Goal: Consume media (video, audio)

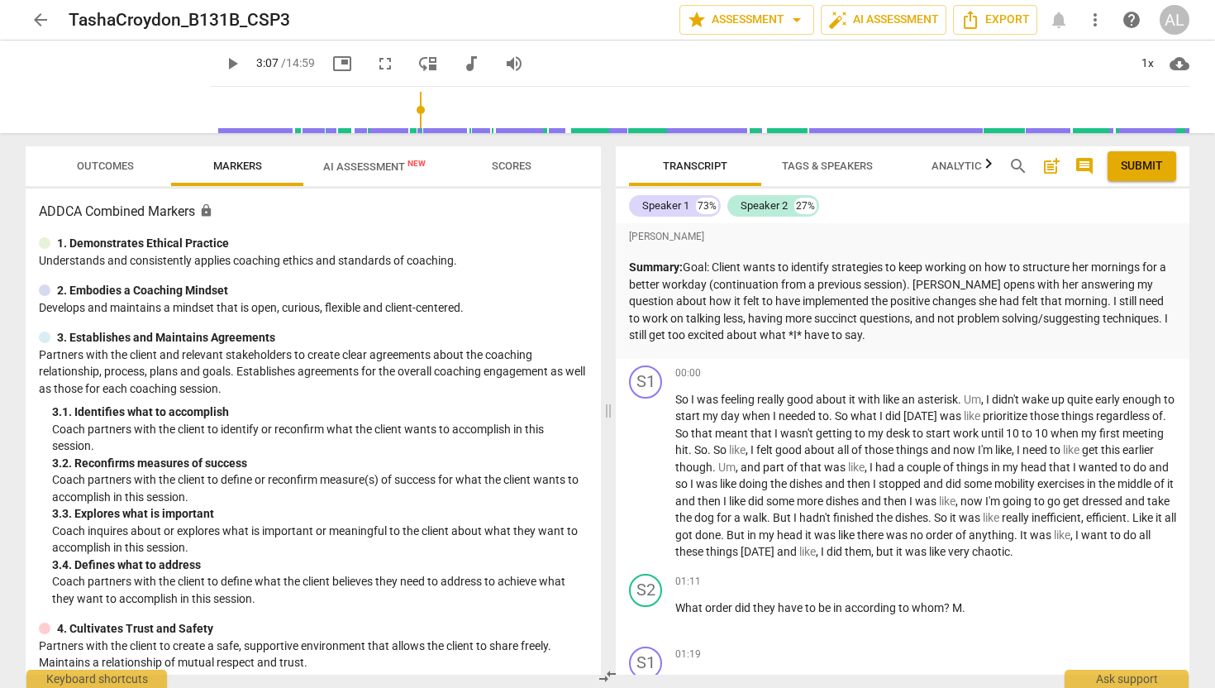
scroll to position [1064, 0]
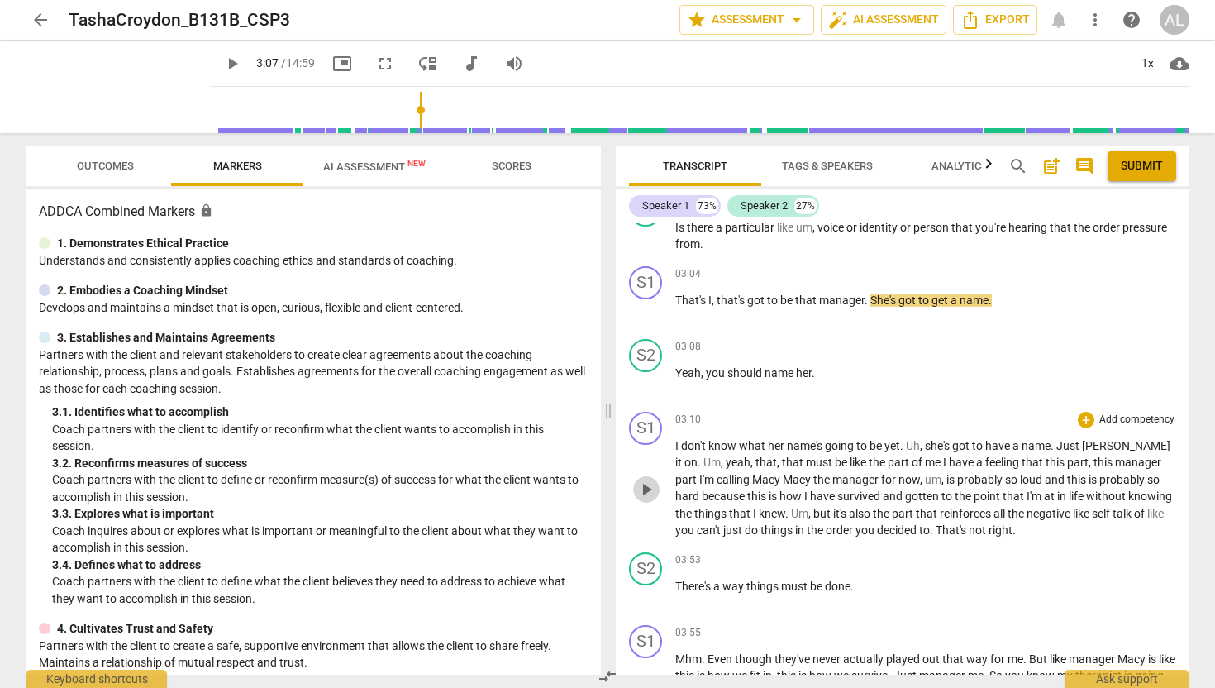
click at [651, 499] on span "play_arrow" at bounding box center [646, 489] width 20 height 20
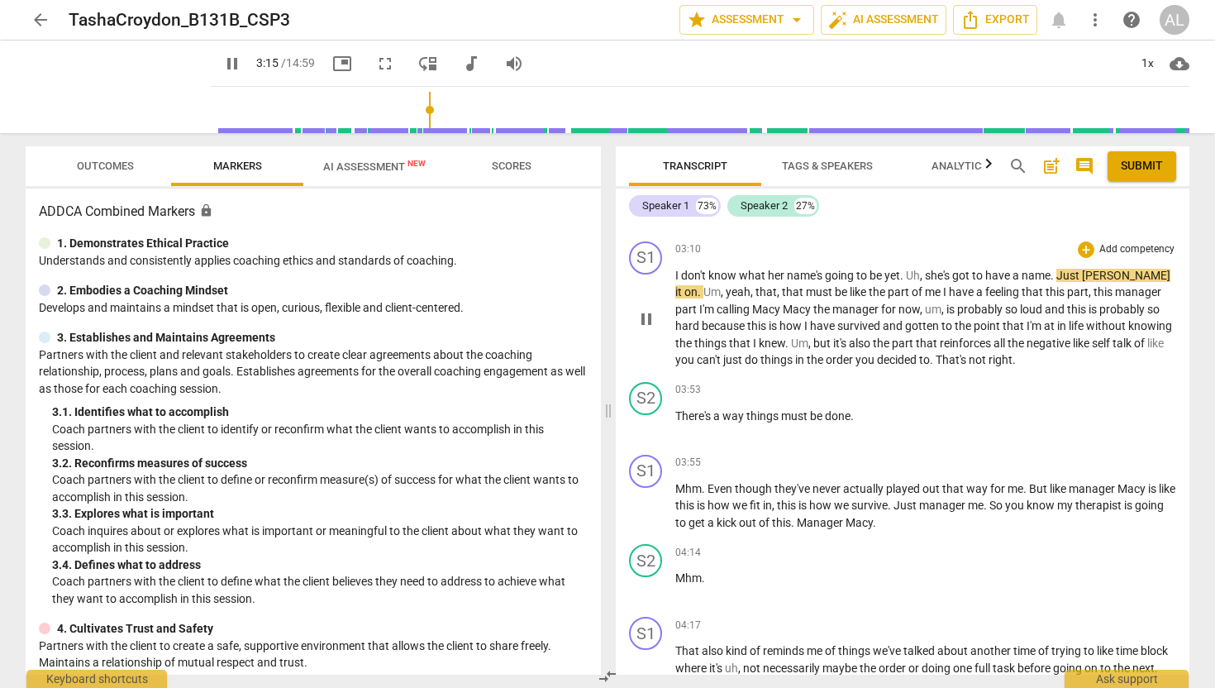
scroll to position [1236, 0]
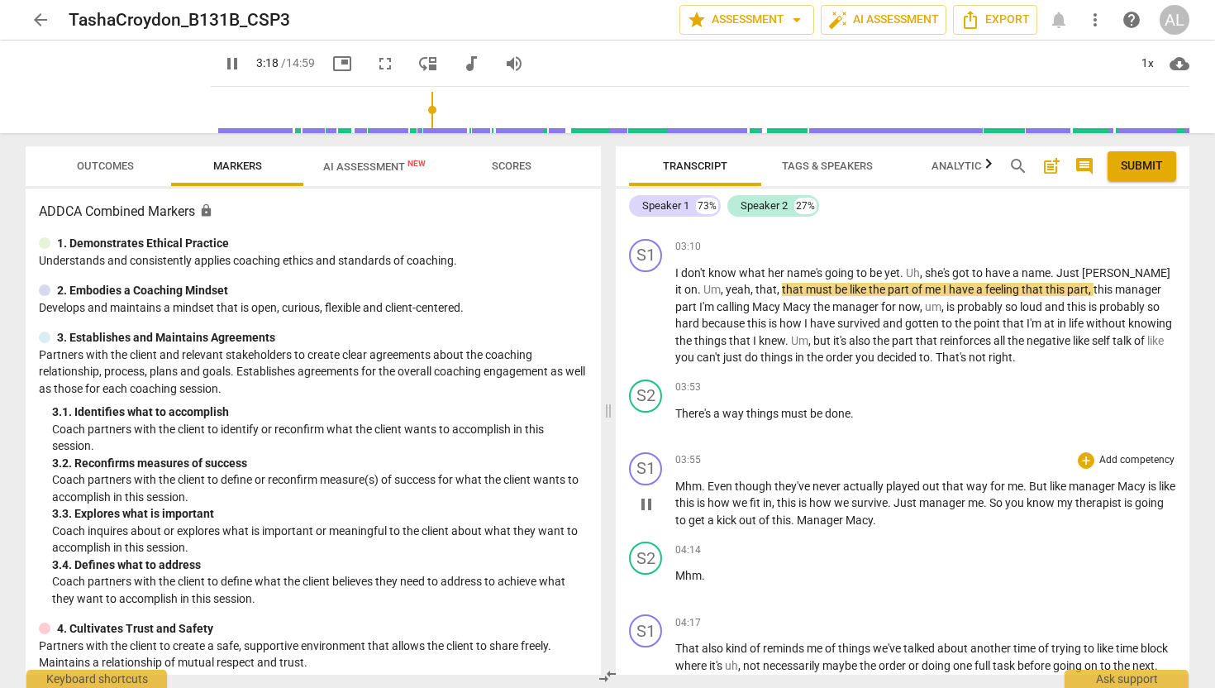
click at [648, 514] on span "pause" at bounding box center [646, 504] width 20 height 20
click at [648, 514] on span "play_arrow" at bounding box center [646, 504] width 20 height 20
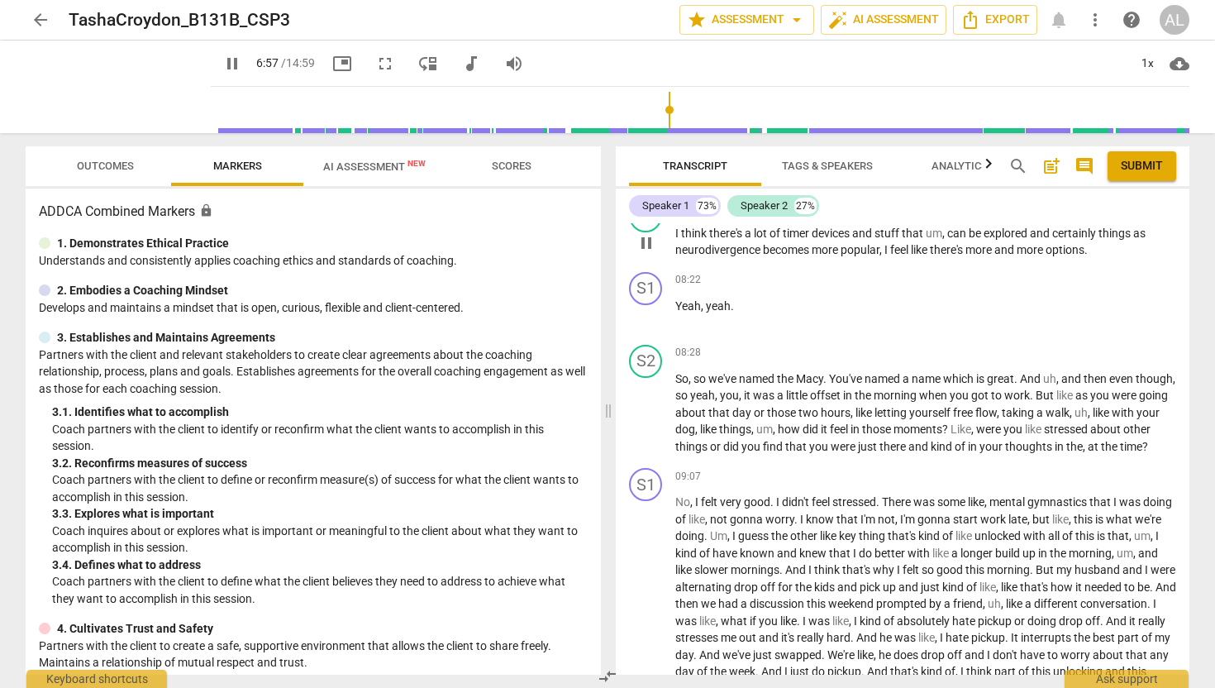
scroll to position [2525, 0]
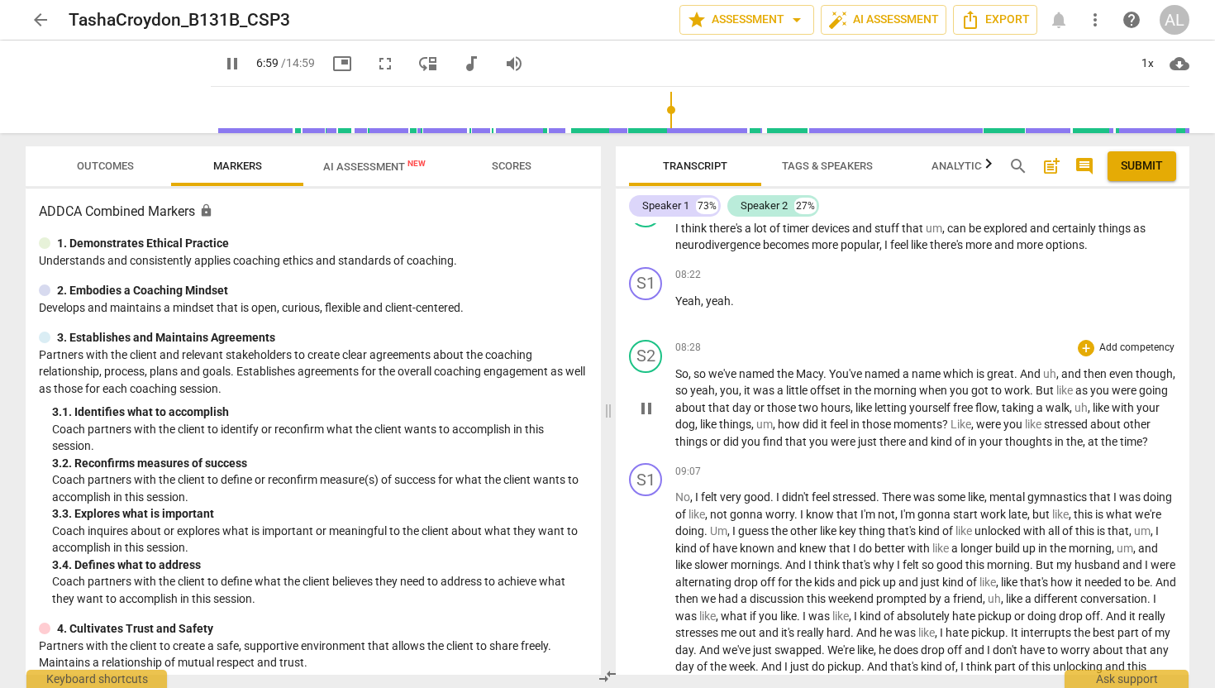
click at [653, 418] on span "pause" at bounding box center [646, 408] width 20 height 20
click at [653, 418] on span "play_arrow" at bounding box center [646, 408] width 20 height 20
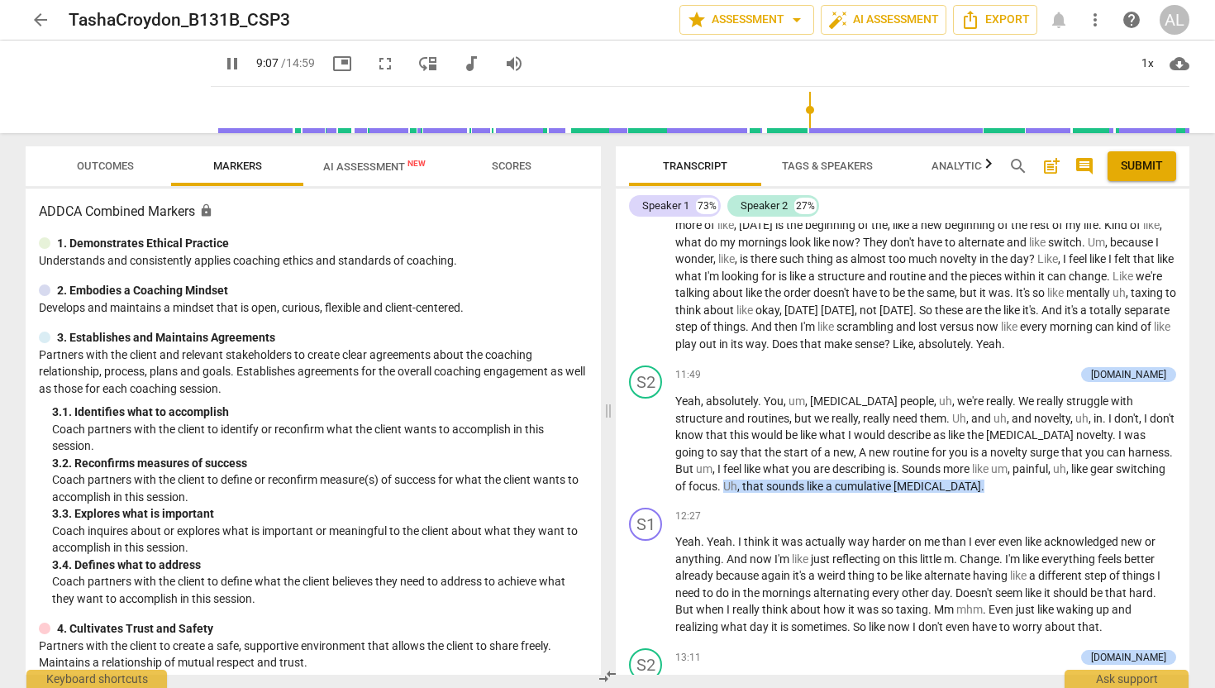
scroll to position [3106, 0]
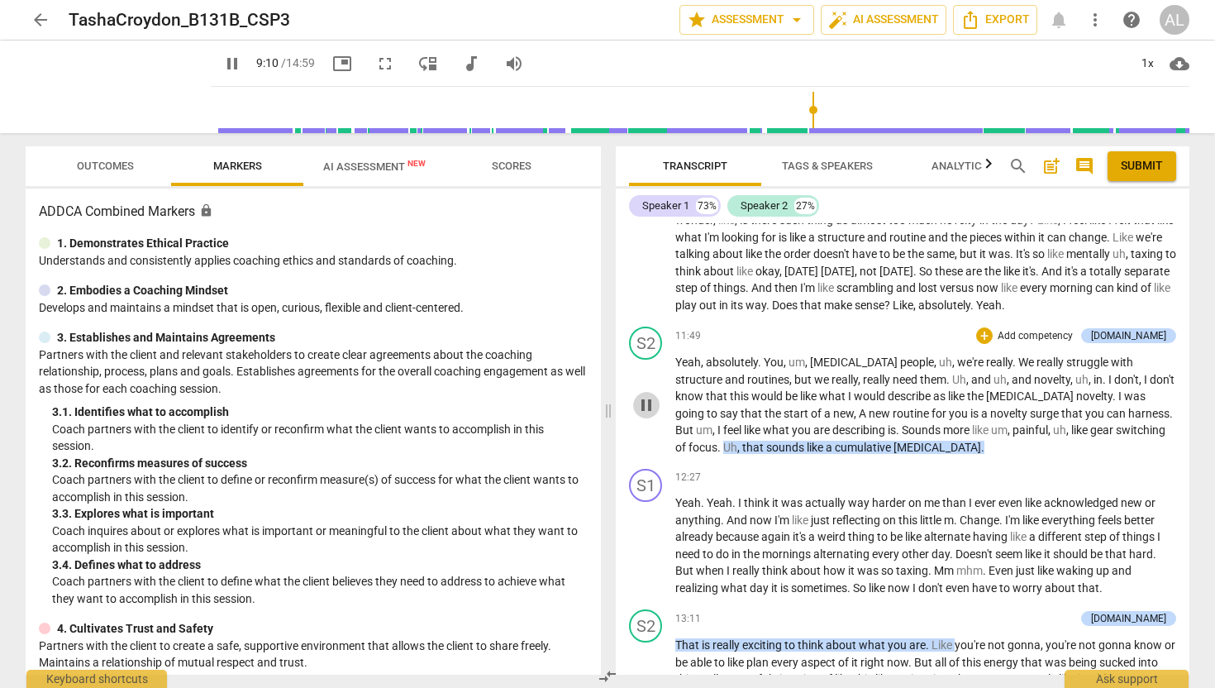
click at [647, 415] on span "pause" at bounding box center [646, 405] width 20 height 20
click at [647, 415] on span "play_arrow" at bounding box center [646, 405] width 20 height 20
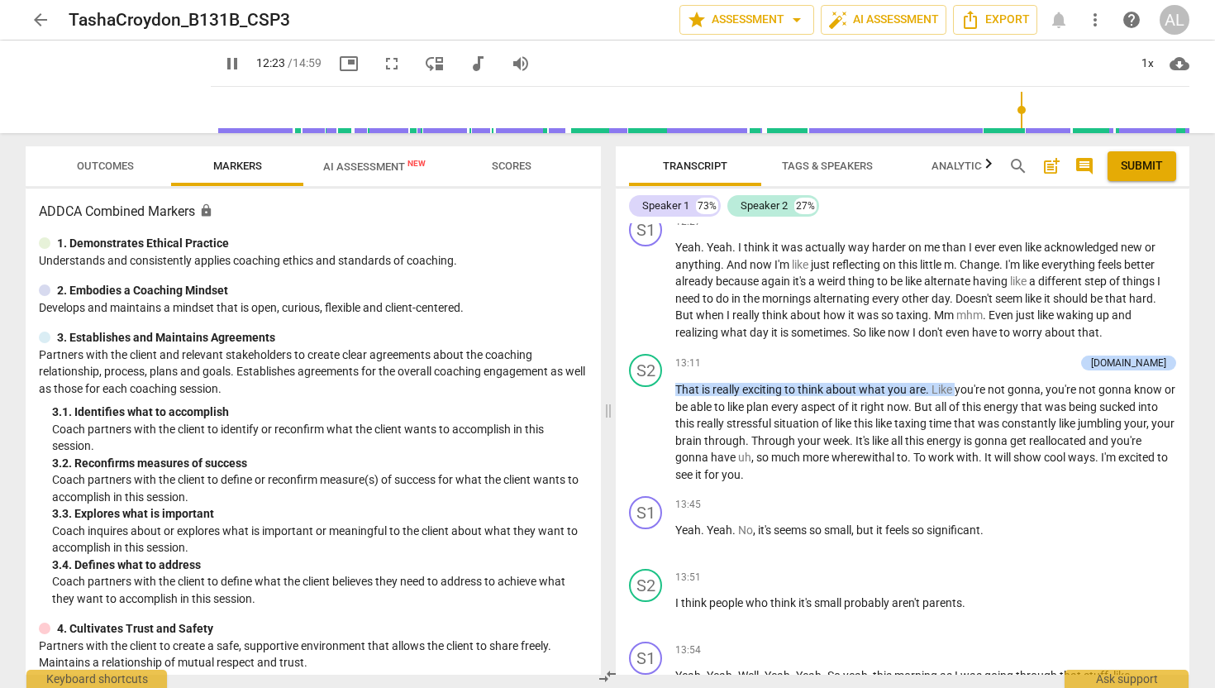
scroll to position [3358, 0]
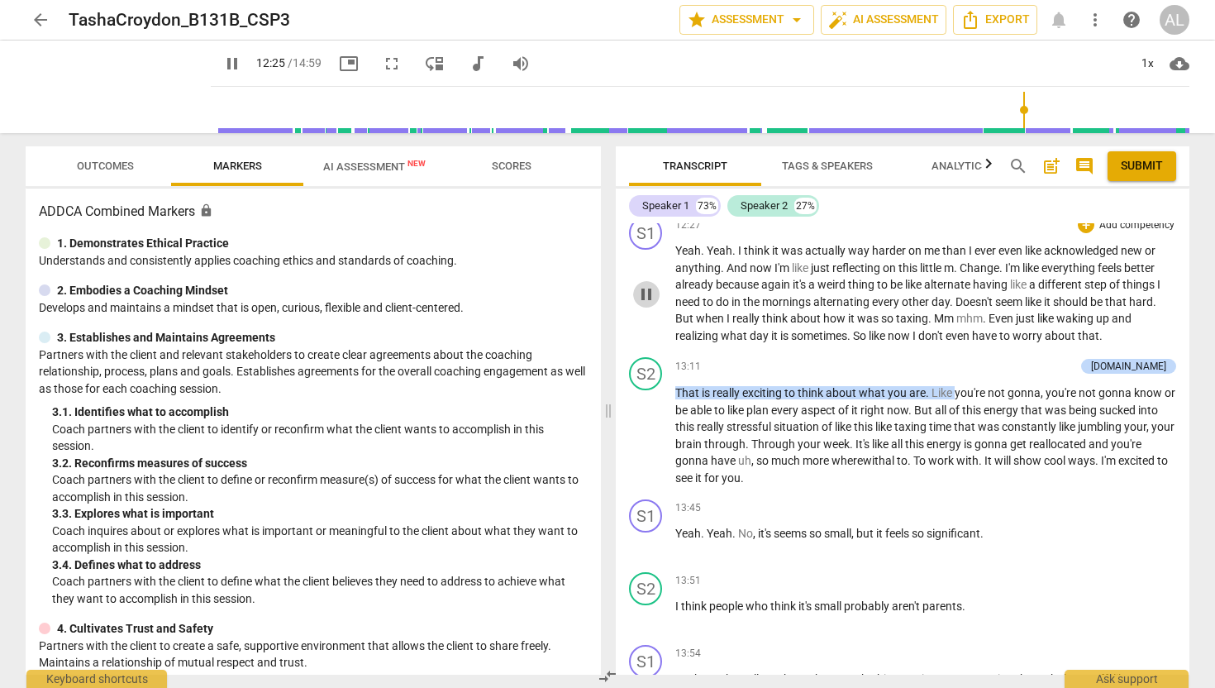
click at [643, 304] on span "pause" at bounding box center [646, 294] width 20 height 20
click at [643, 304] on span "play_arrow" at bounding box center [646, 294] width 20 height 20
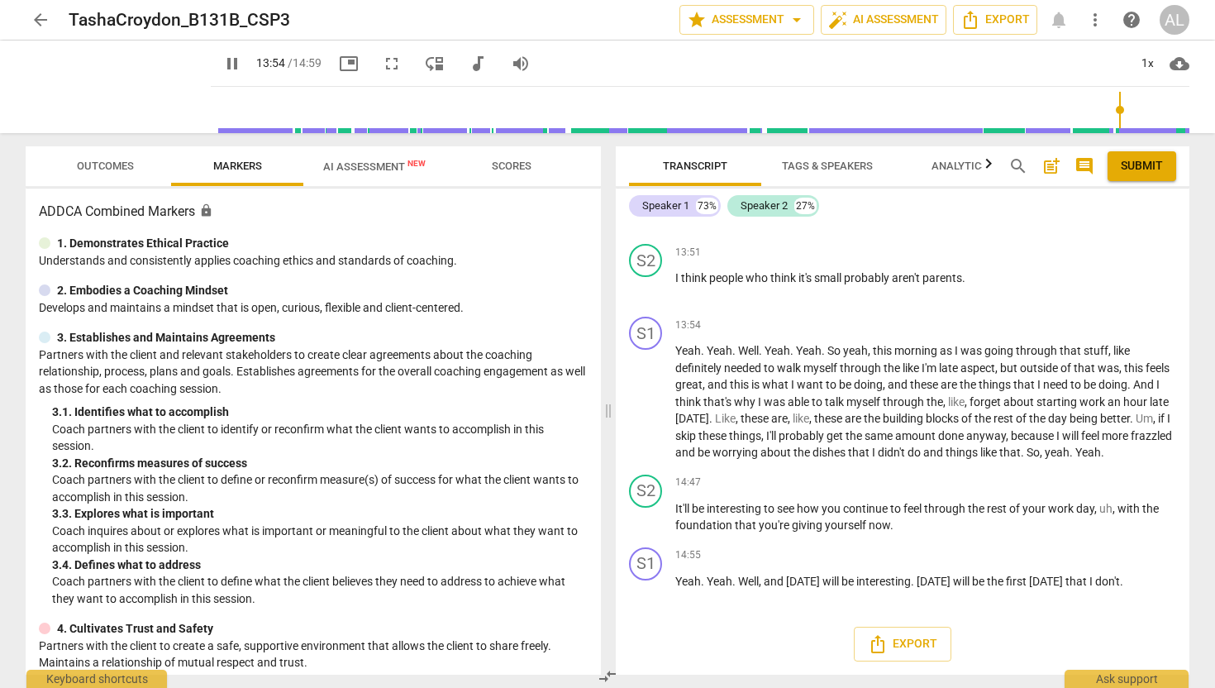
scroll to position [3787, 0]
type input "849"
click at [42, 17] on span "arrow_back" at bounding box center [41, 20] width 20 height 20
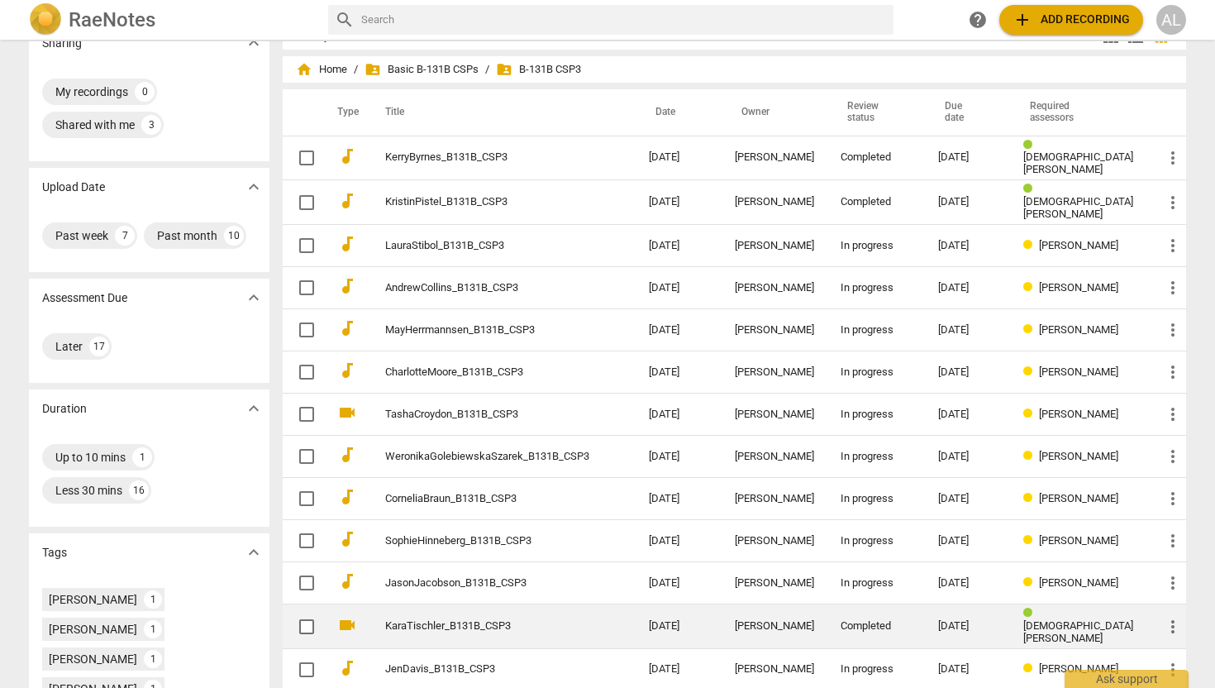
scroll to position [25, 0]
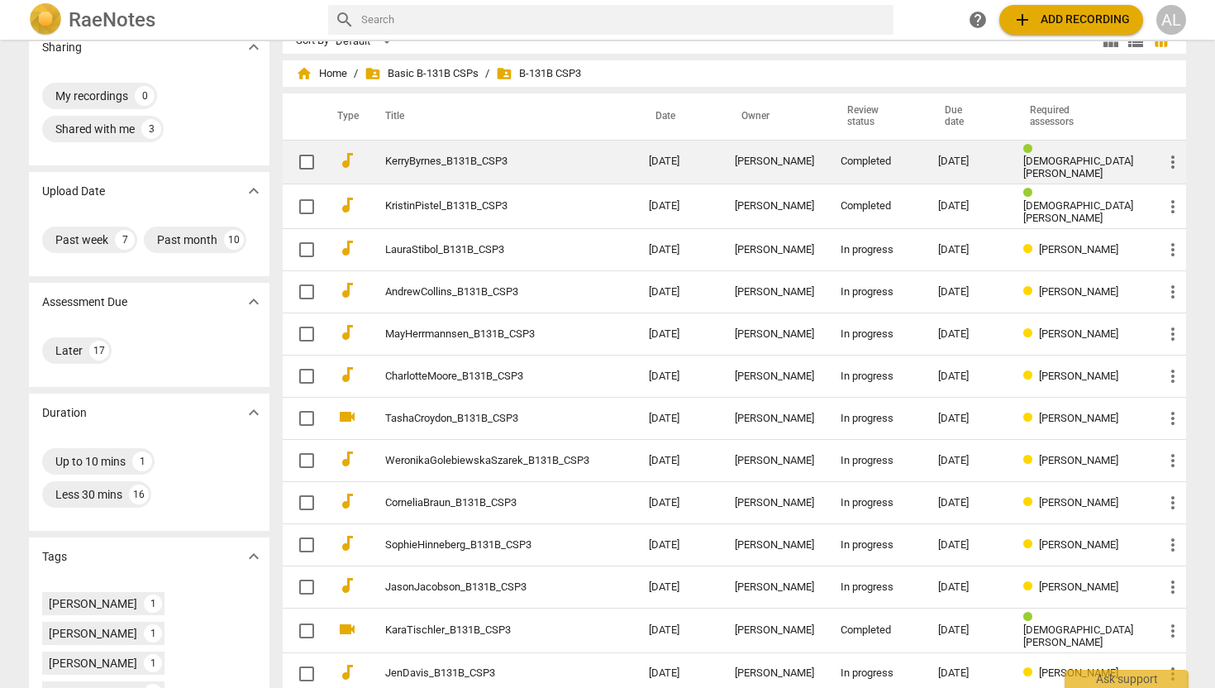
click at [490, 155] on link "KerryByrnes_B131B_CSP3" at bounding box center [487, 161] width 204 height 12
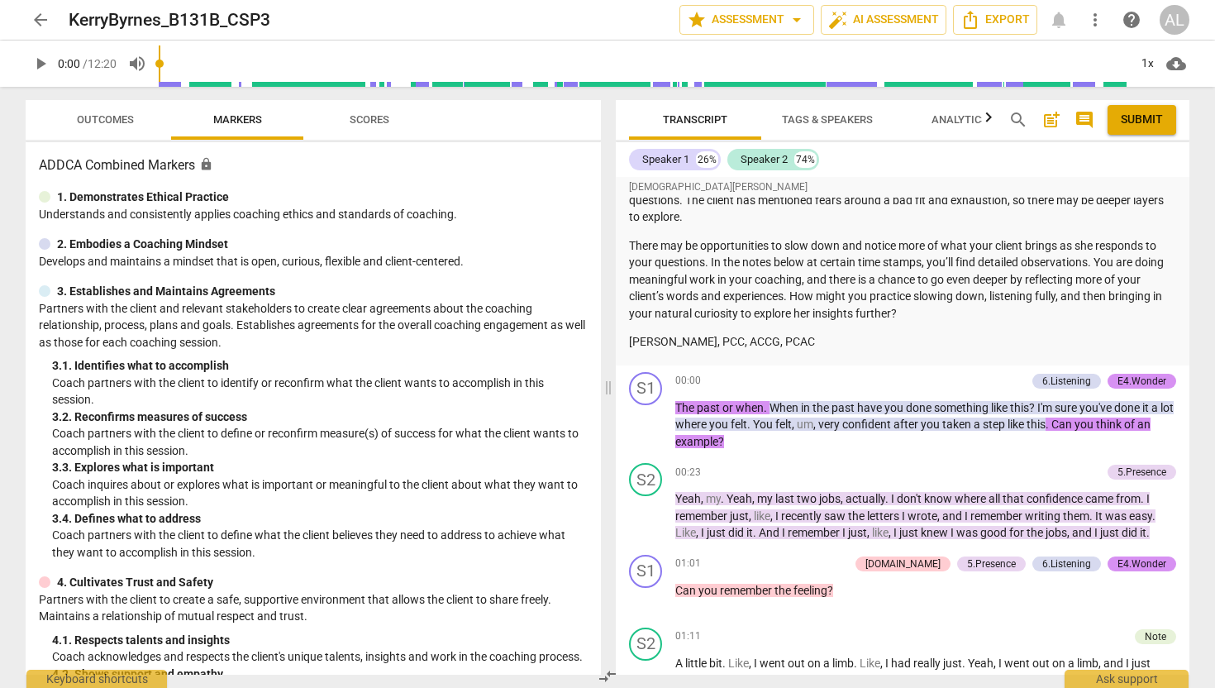
scroll to position [673, 0]
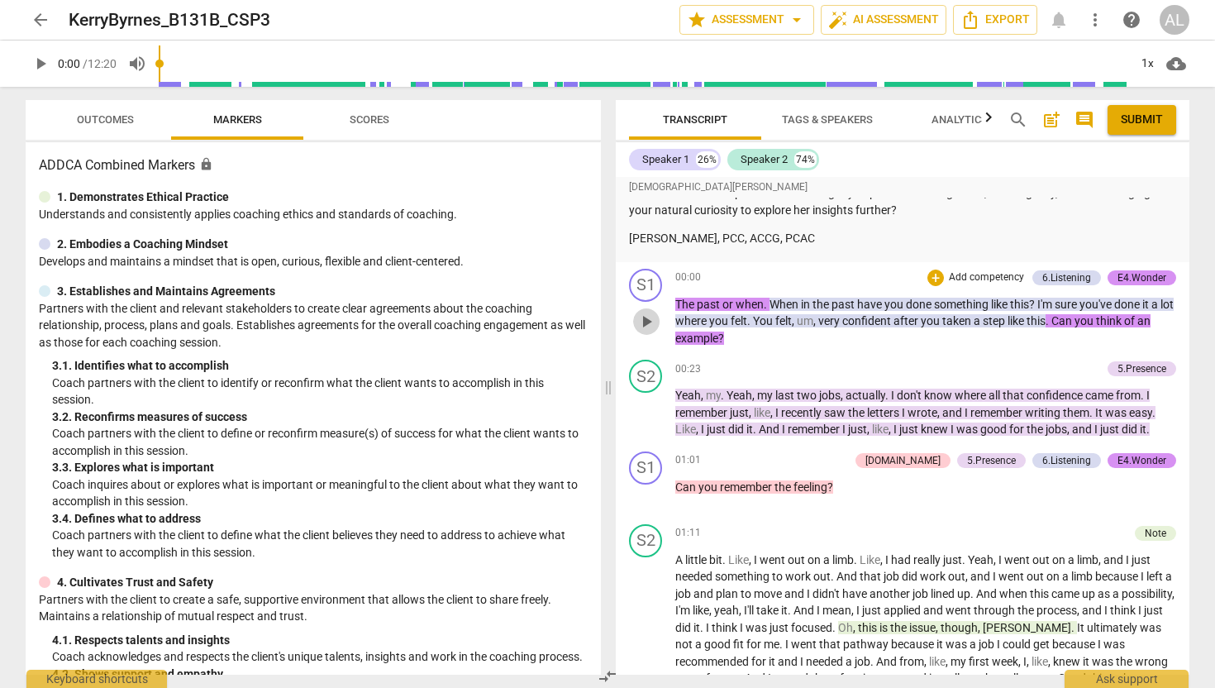
click at [640, 331] on span "play_arrow" at bounding box center [646, 322] width 20 height 20
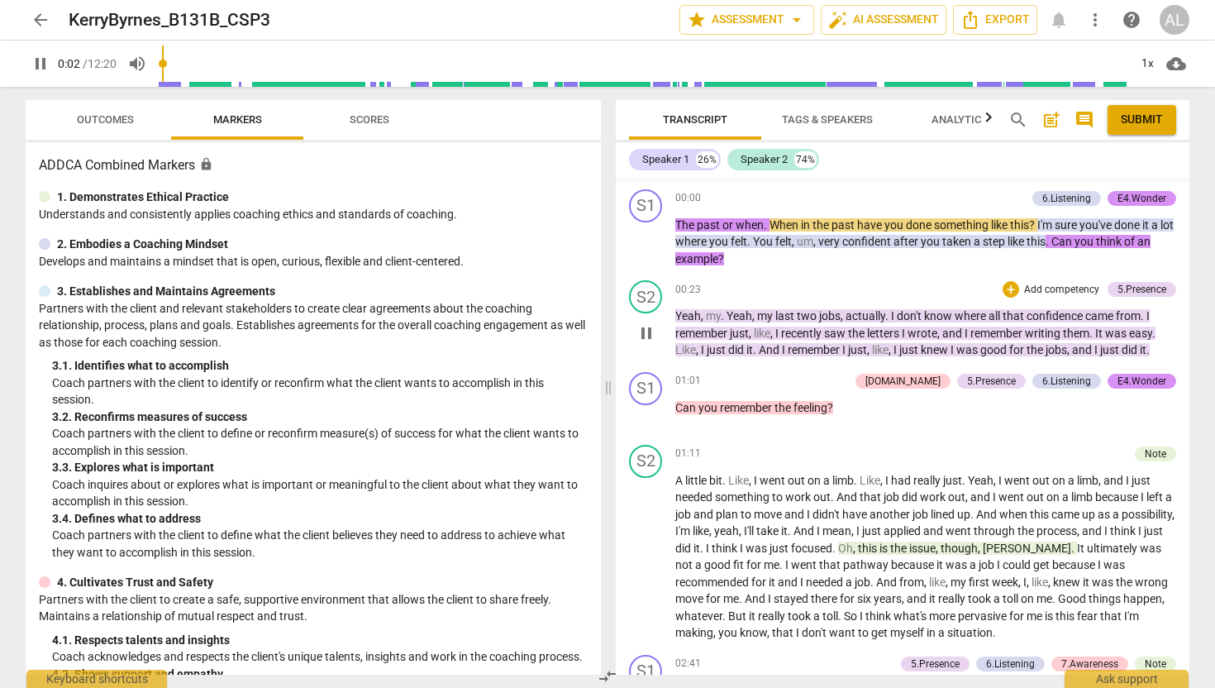
scroll to position [754, 0]
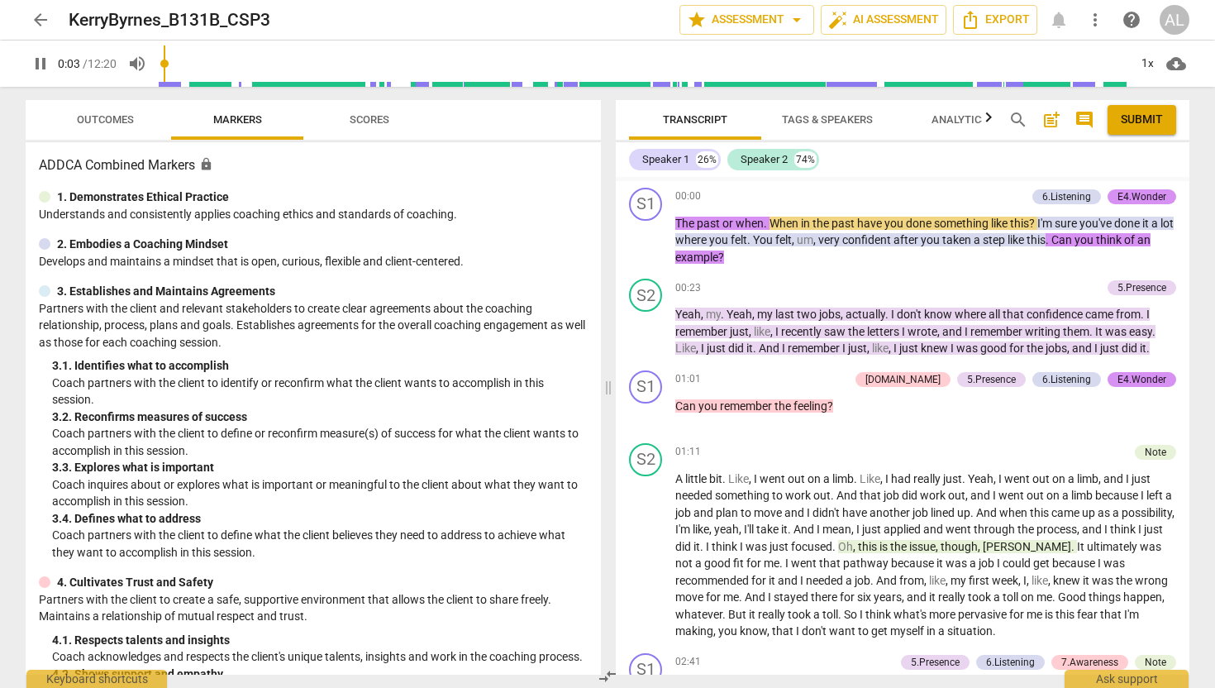
click at [108, 121] on span "Outcomes" at bounding box center [105, 119] width 57 height 12
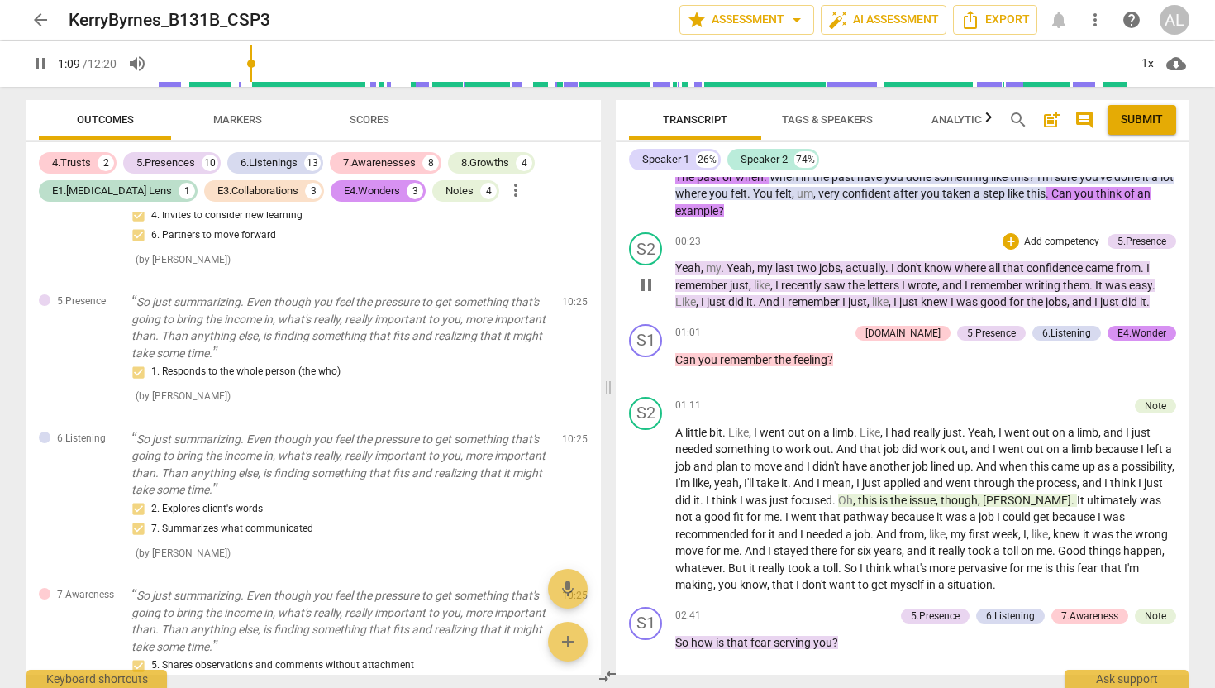
scroll to position [804, 0]
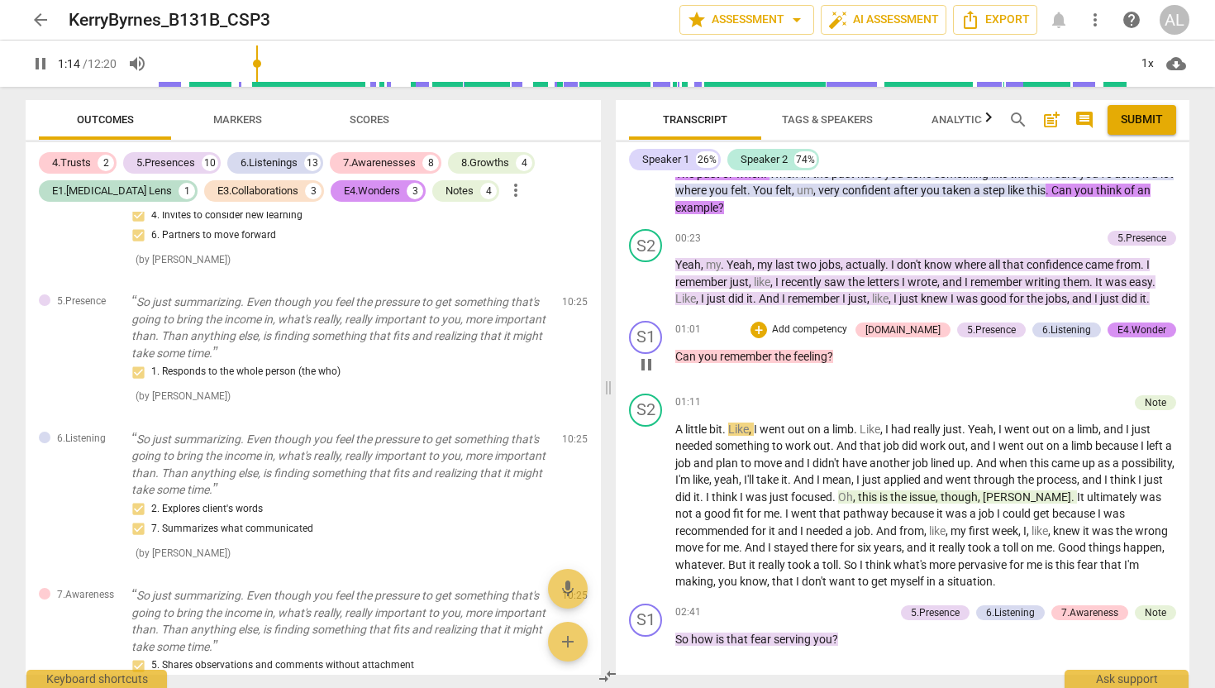
click at [645, 374] on span "pause" at bounding box center [646, 365] width 20 height 20
type input "75"
